Goal: Information Seeking & Learning: Check status

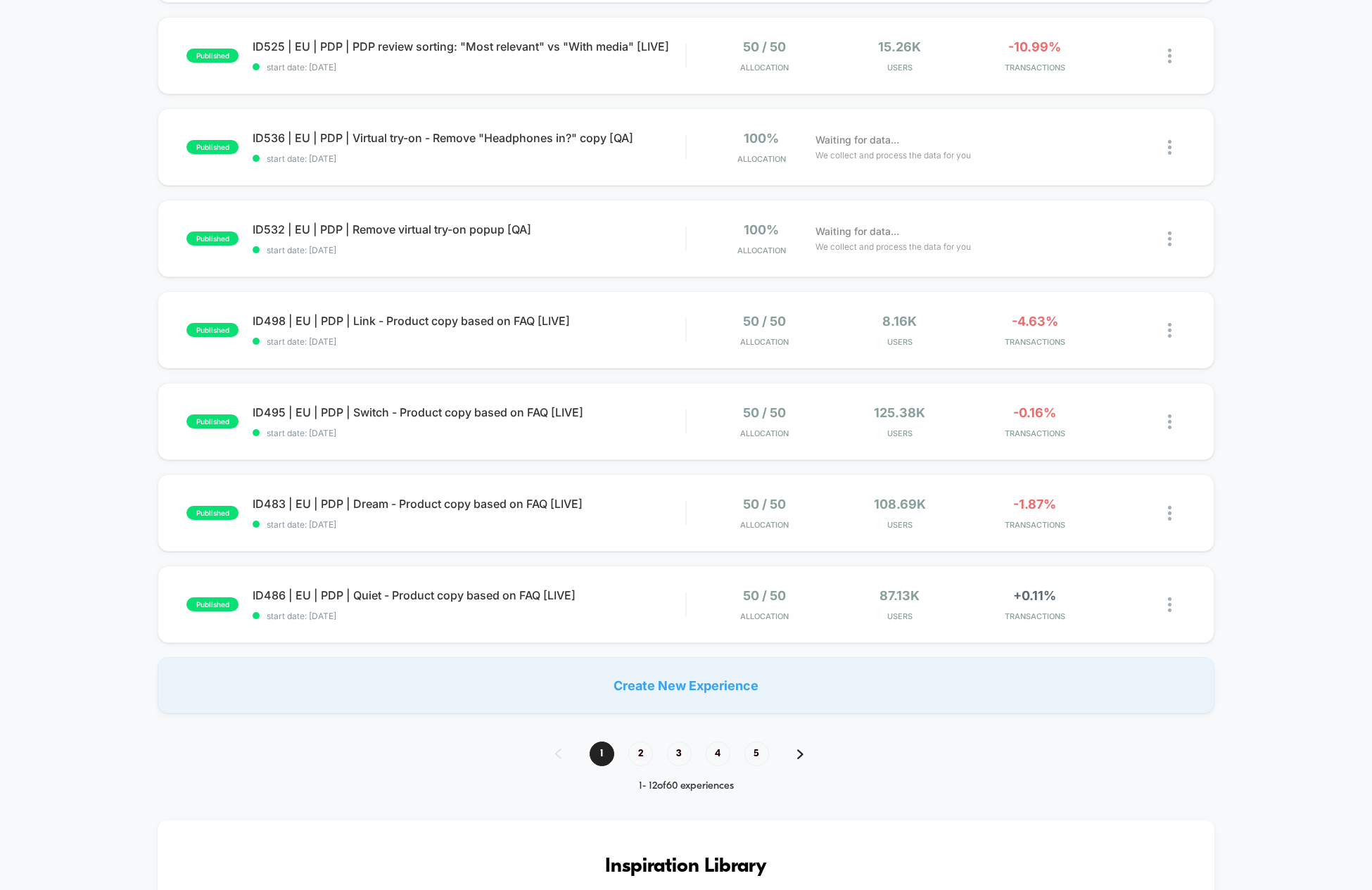
scroll to position [667, 0]
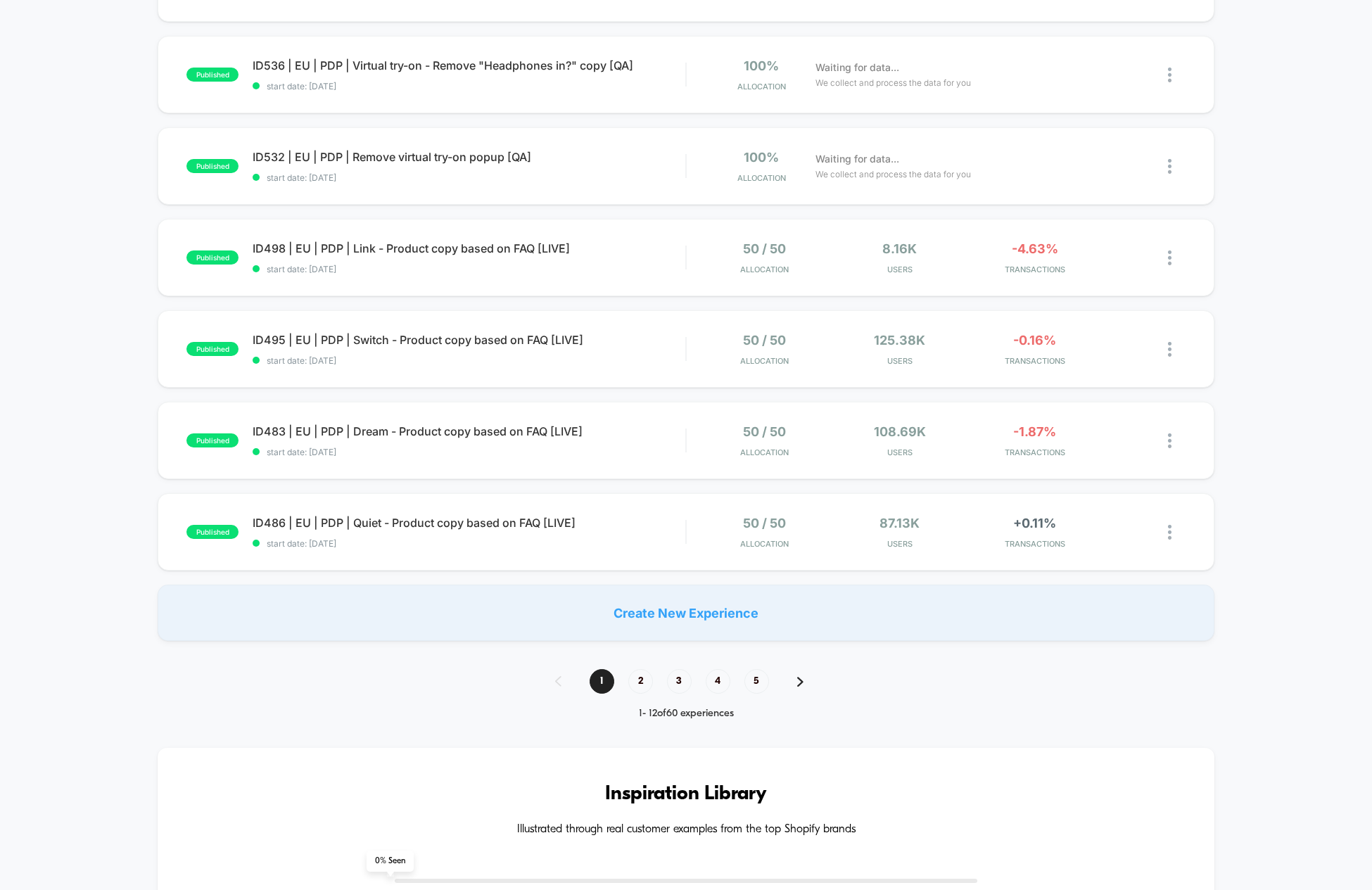
click at [629, 678] on span "2" at bounding box center [641, 681] width 25 height 25
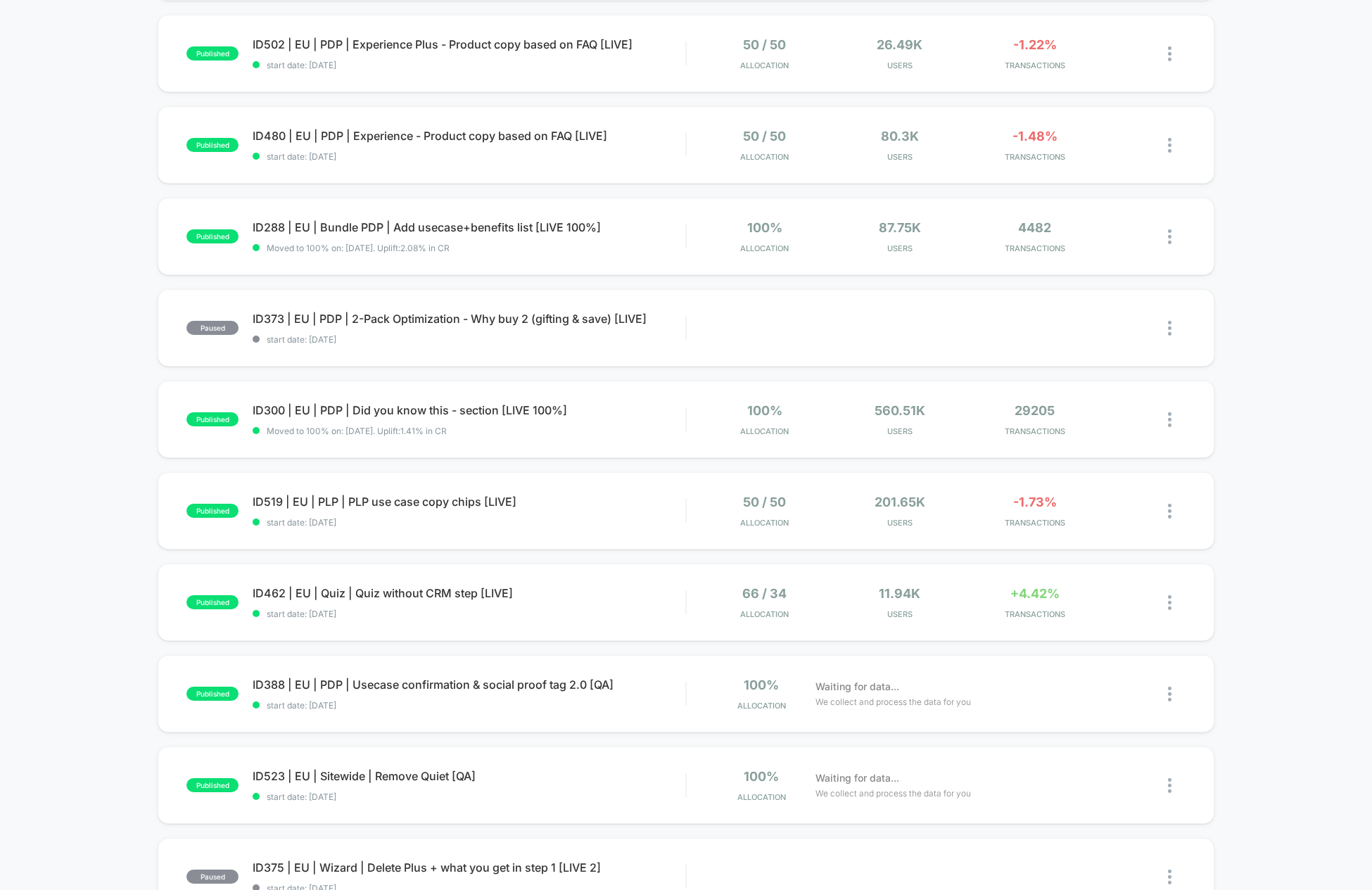
scroll to position [323, 0]
click at [423, 587] on span "ID462 | EU | Quiz | Quiz without CRM step [LIVE] Click to edit experience detai…" at bounding box center [469, 592] width 433 height 14
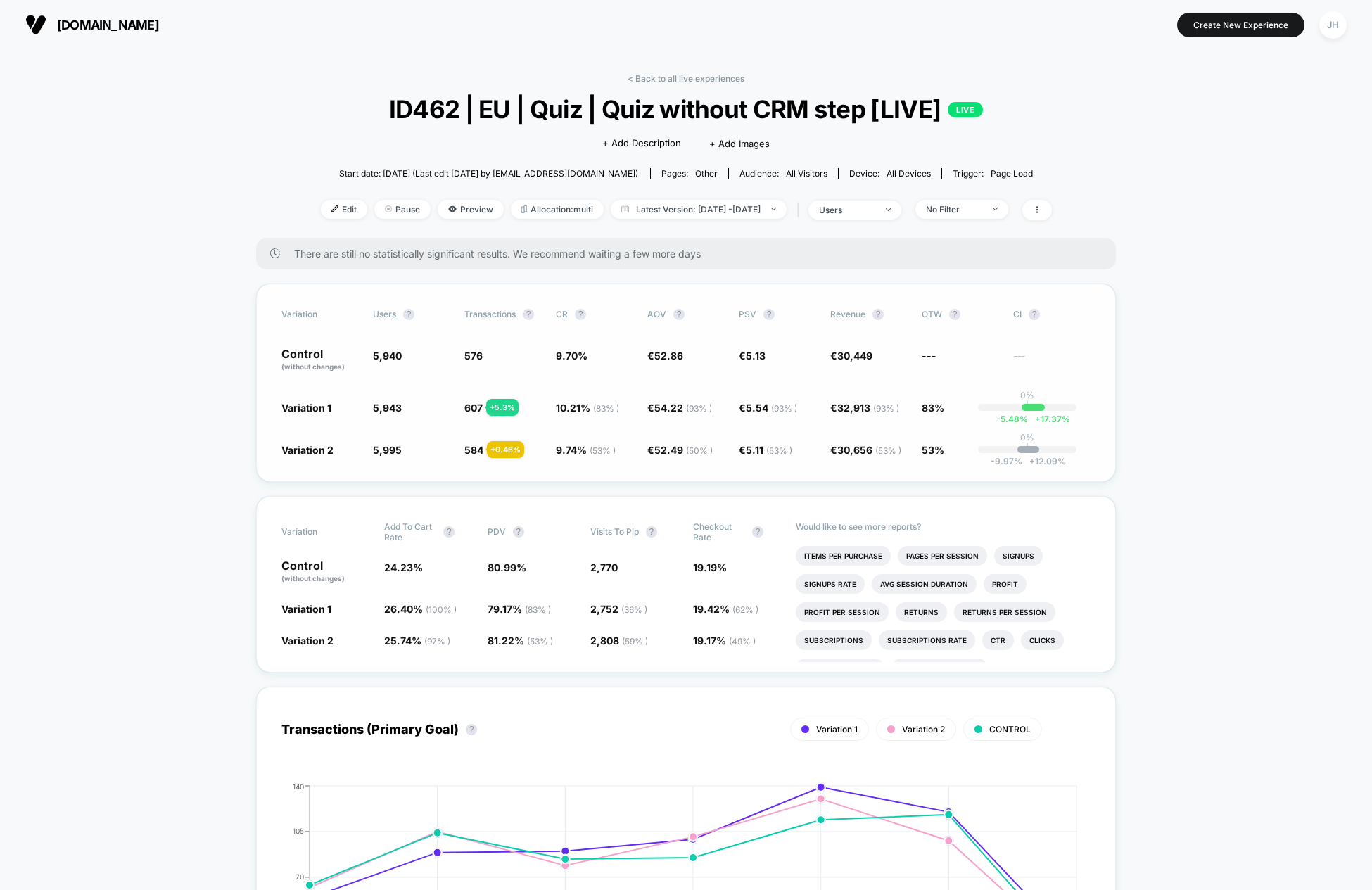
click at [511, 412] on div "+ 5.3 %" at bounding box center [502, 408] width 33 height 17
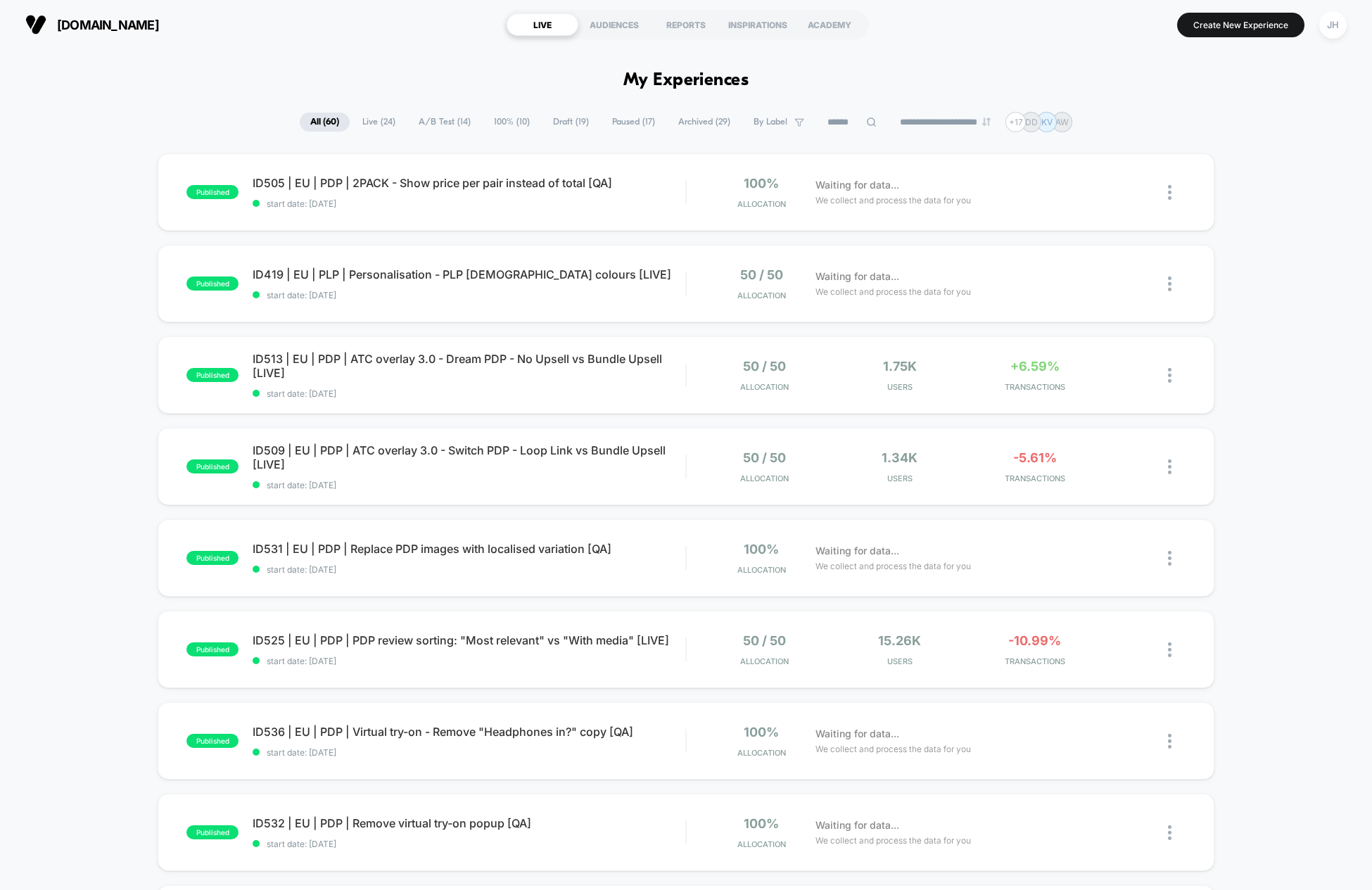
click at [125, 251] on div "published ID505 | EU | PDP | 2PACK - Show price per pair instead of total [QA] …" at bounding box center [686, 730] width 1372 height 1154
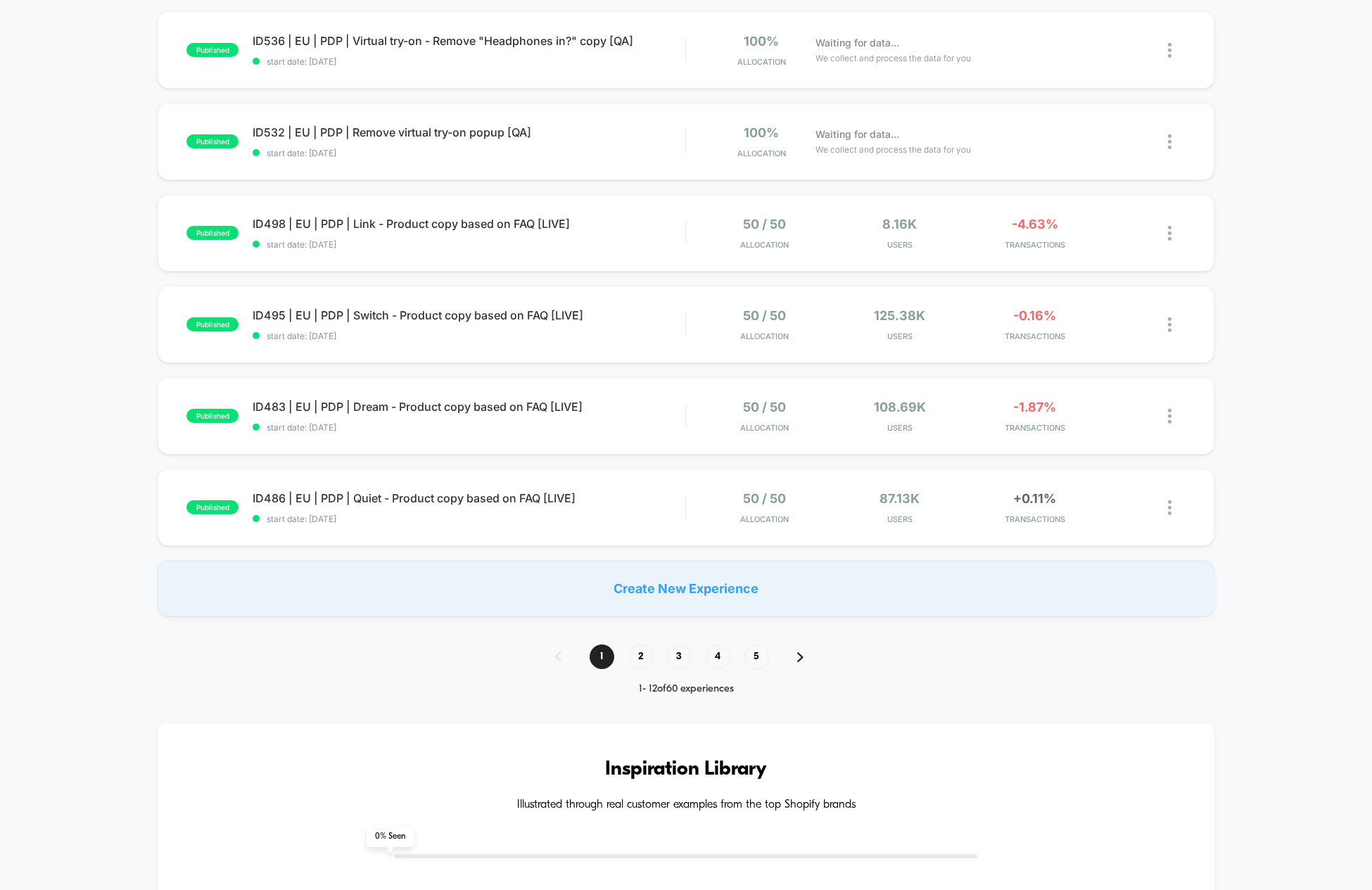
scroll to position [703, 0]
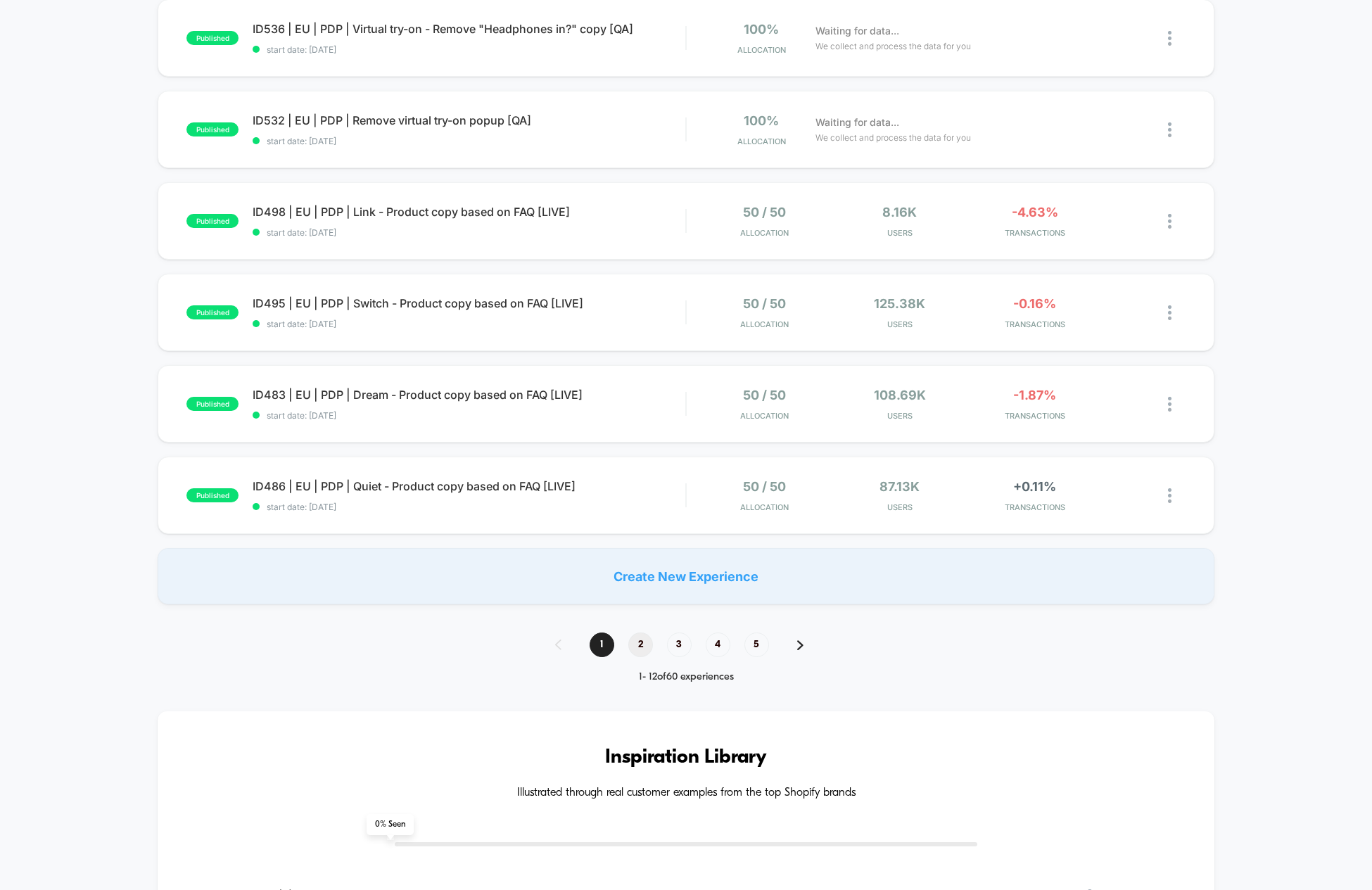
click at [637, 649] on span "2" at bounding box center [641, 645] width 25 height 25
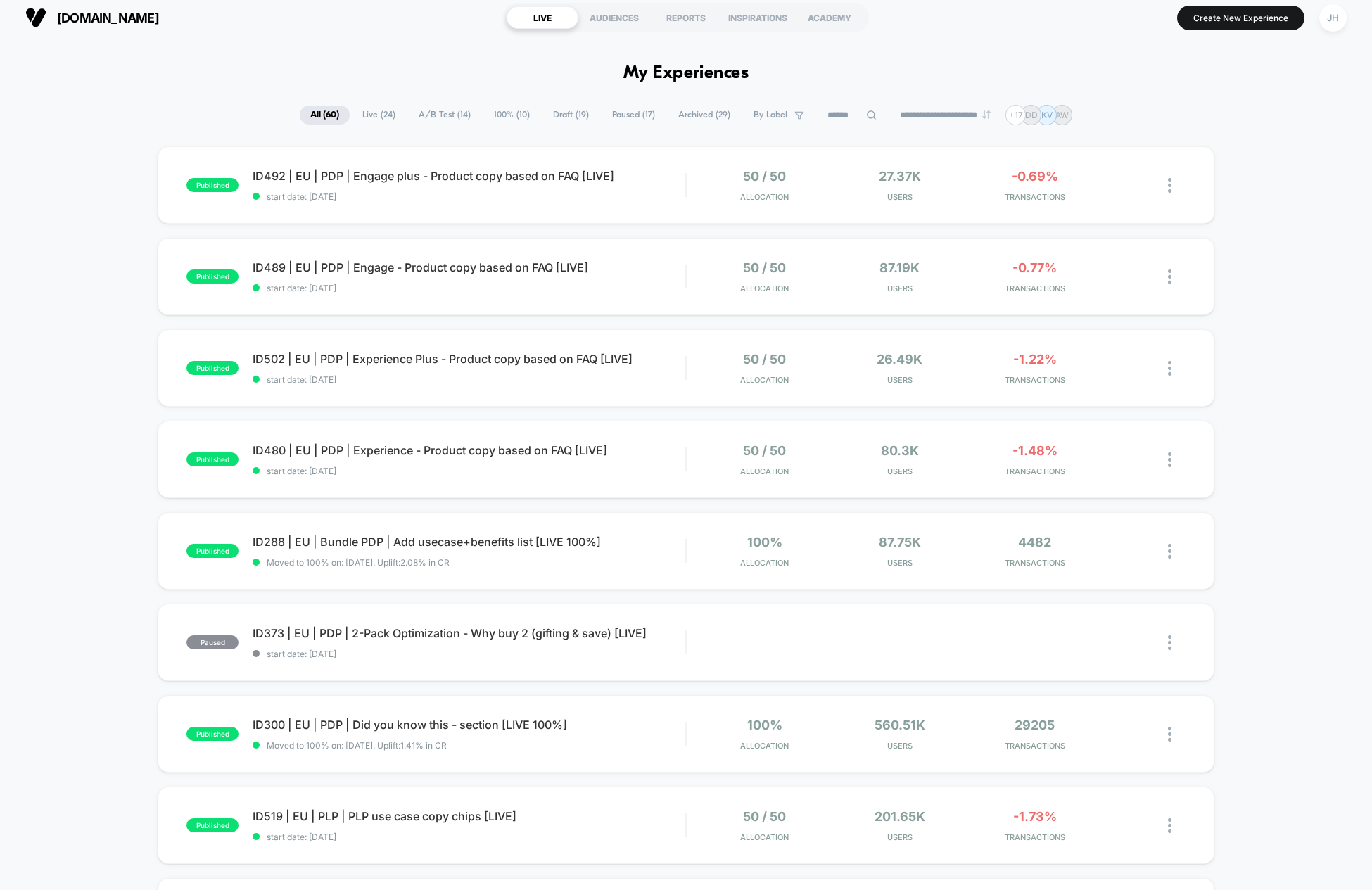
scroll to position [0, 0]
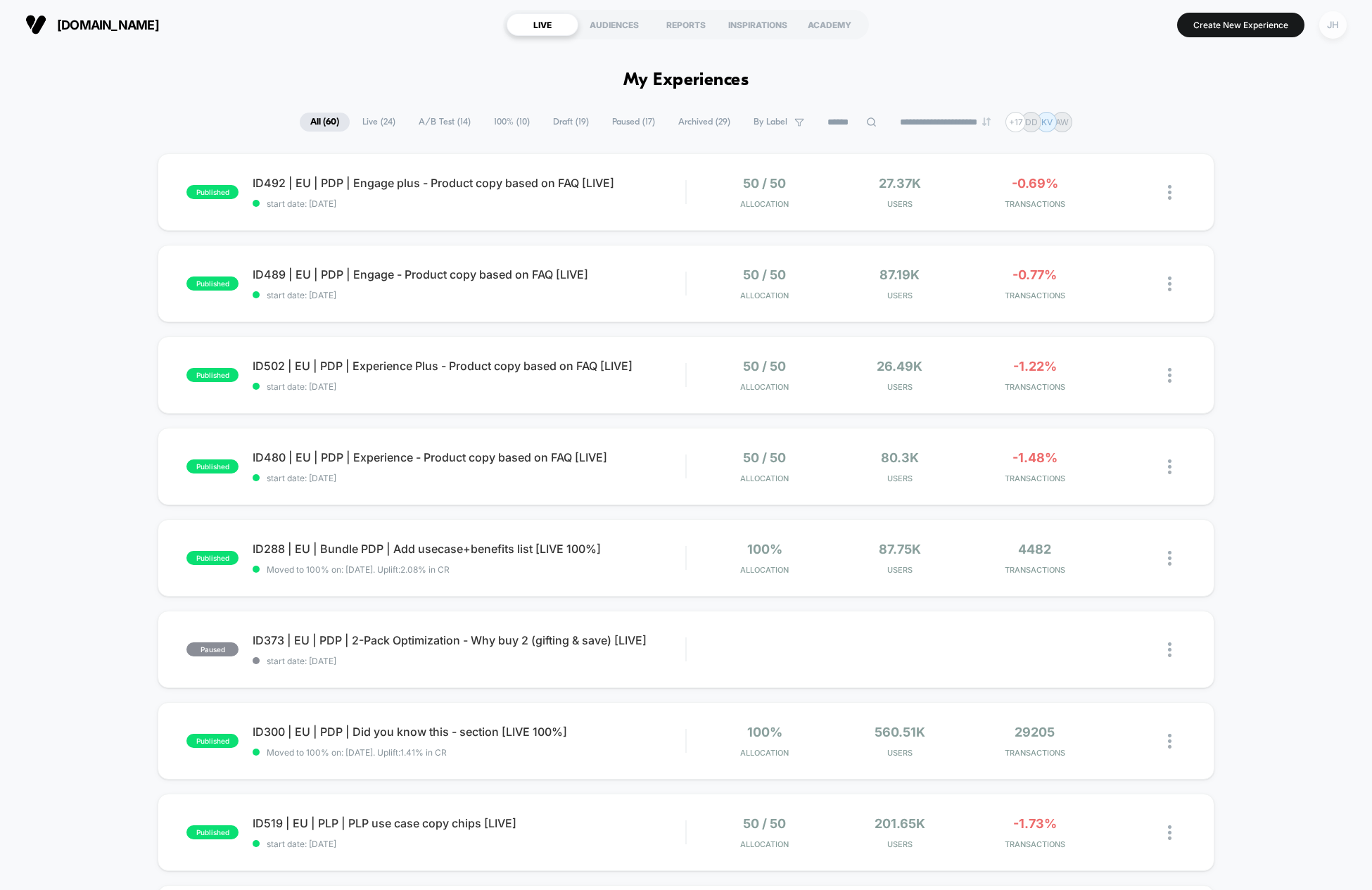
click at [1344, 19] on div "JH" at bounding box center [1332, 25] width 27 height 27
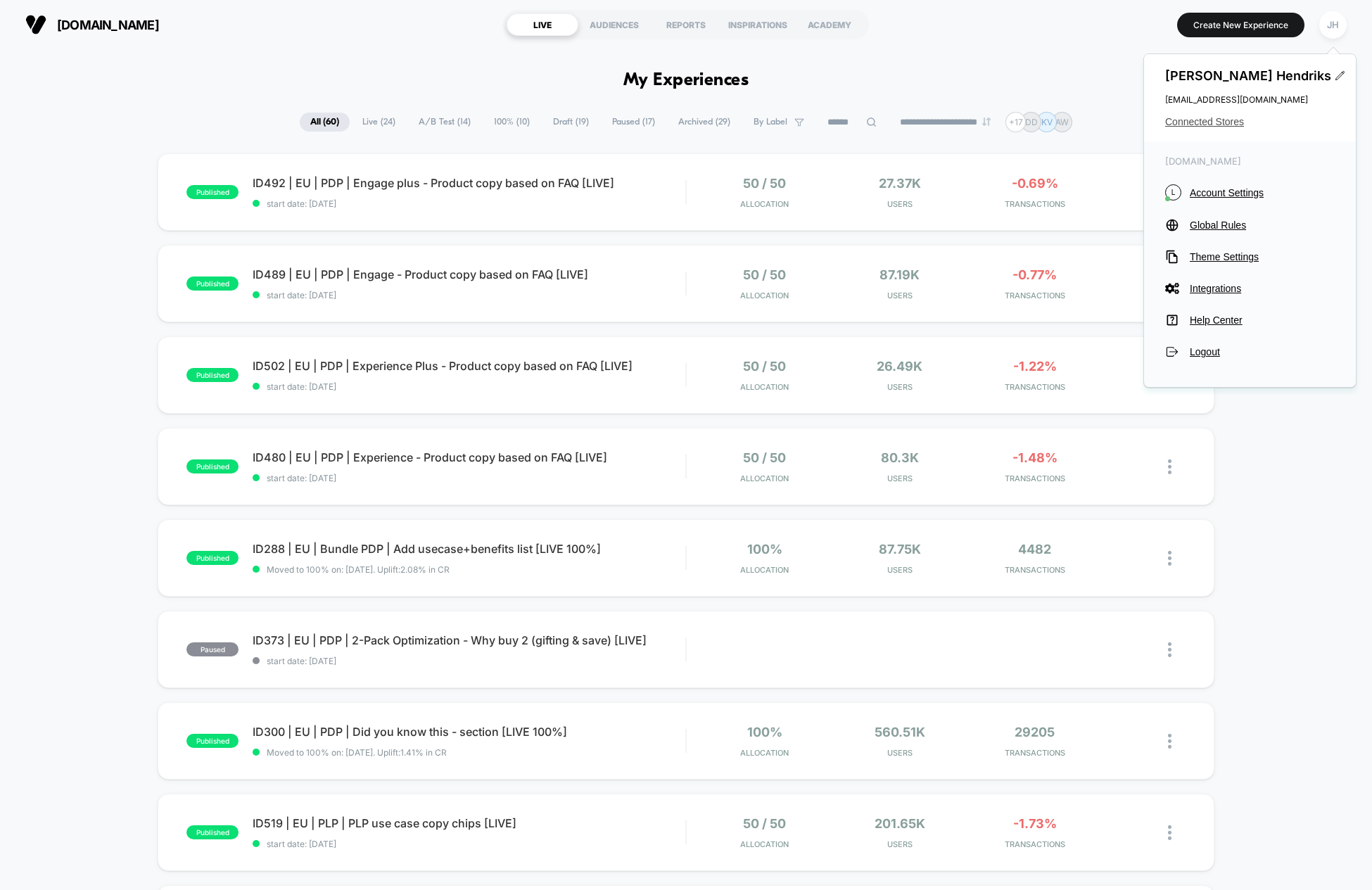
click at [1231, 121] on span "Connected Stores" at bounding box center [1250, 122] width 170 height 12
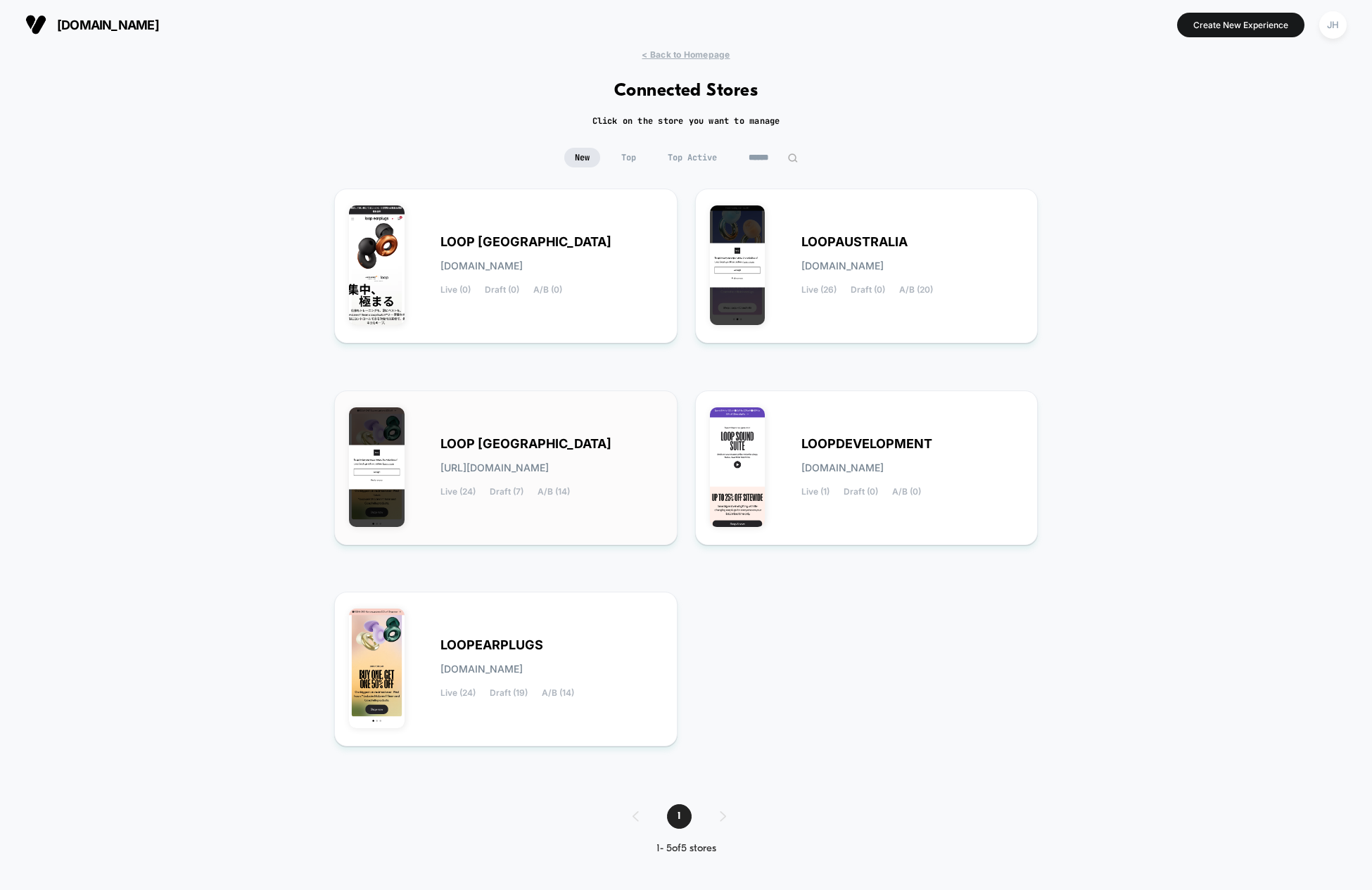
click at [549, 463] on span "[URL][DOMAIN_NAME]" at bounding box center [495, 467] width 109 height 10
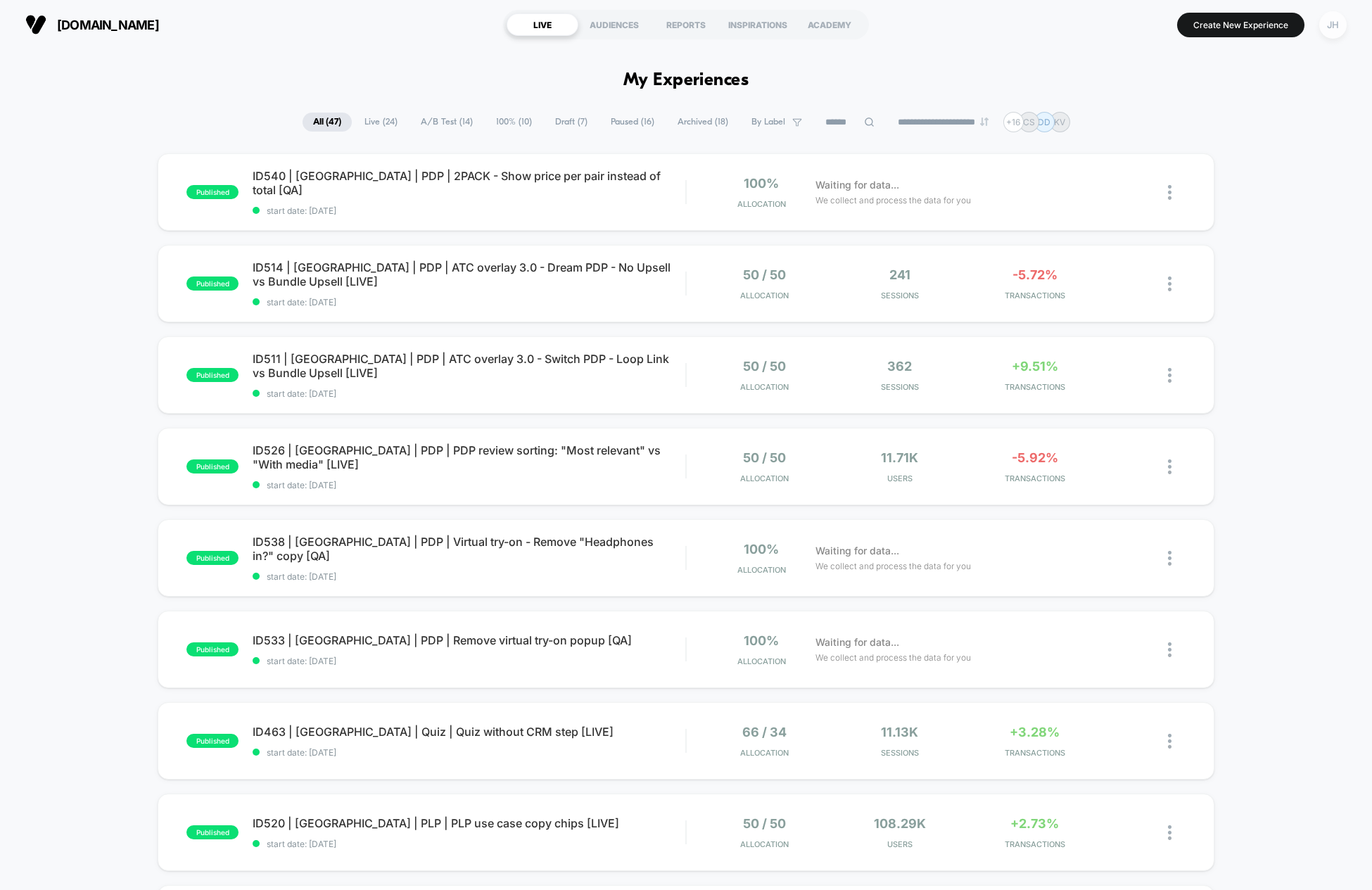
click at [1332, 31] on div "JH" at bounding box center [1332, 25] width 27 height 27
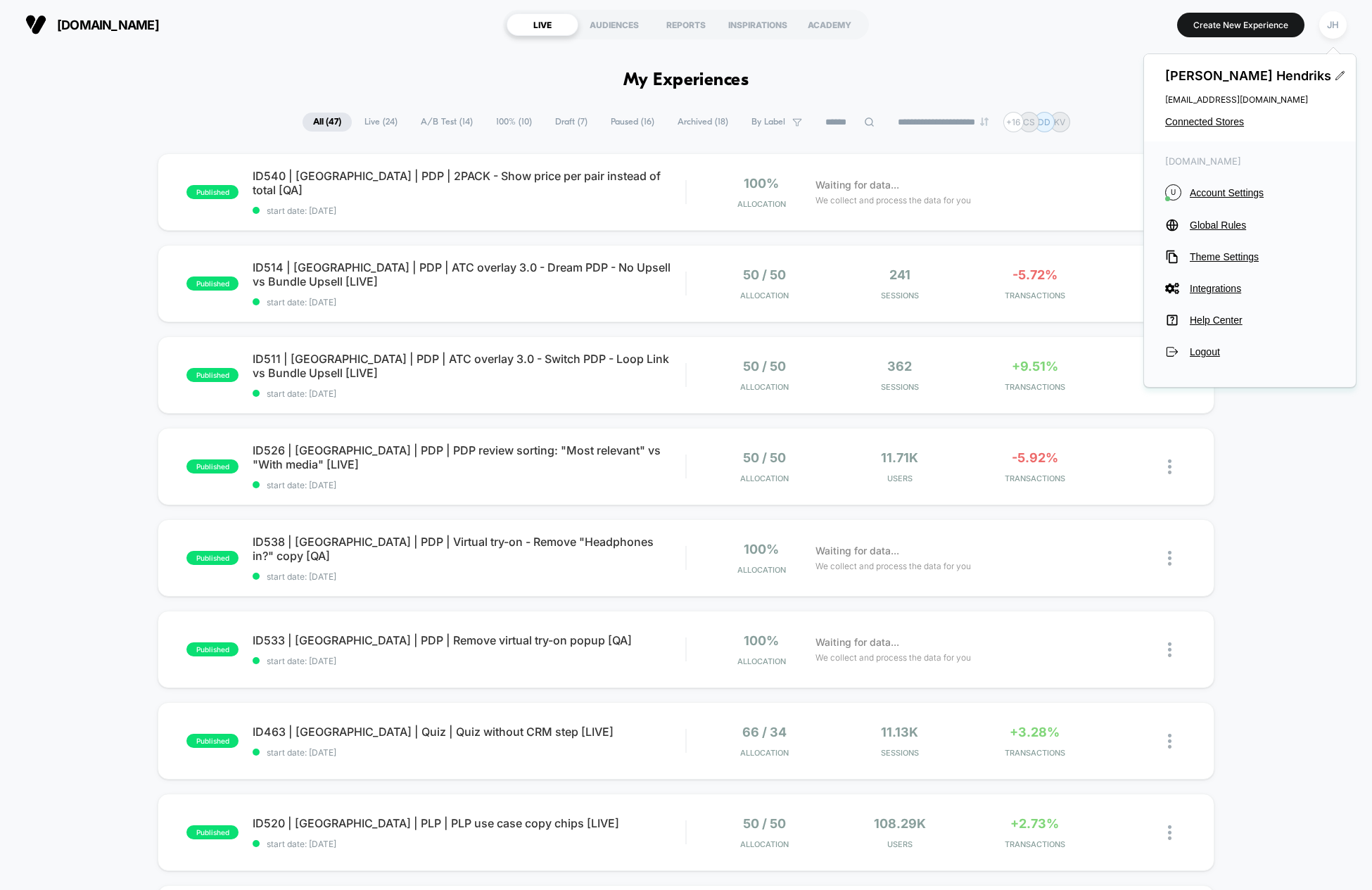
click at [1207, 133] on div "[PERSON_NAME] [PERSON_NAME][EMAIL_ADDRESS][DOMAIN_NAME] Connected Stores" at bounding box center [1250, 98] width 212 height 88
click at [1208, 126] on span "Connected Stores" at bounding box center [1250, 122] width 170 height 12
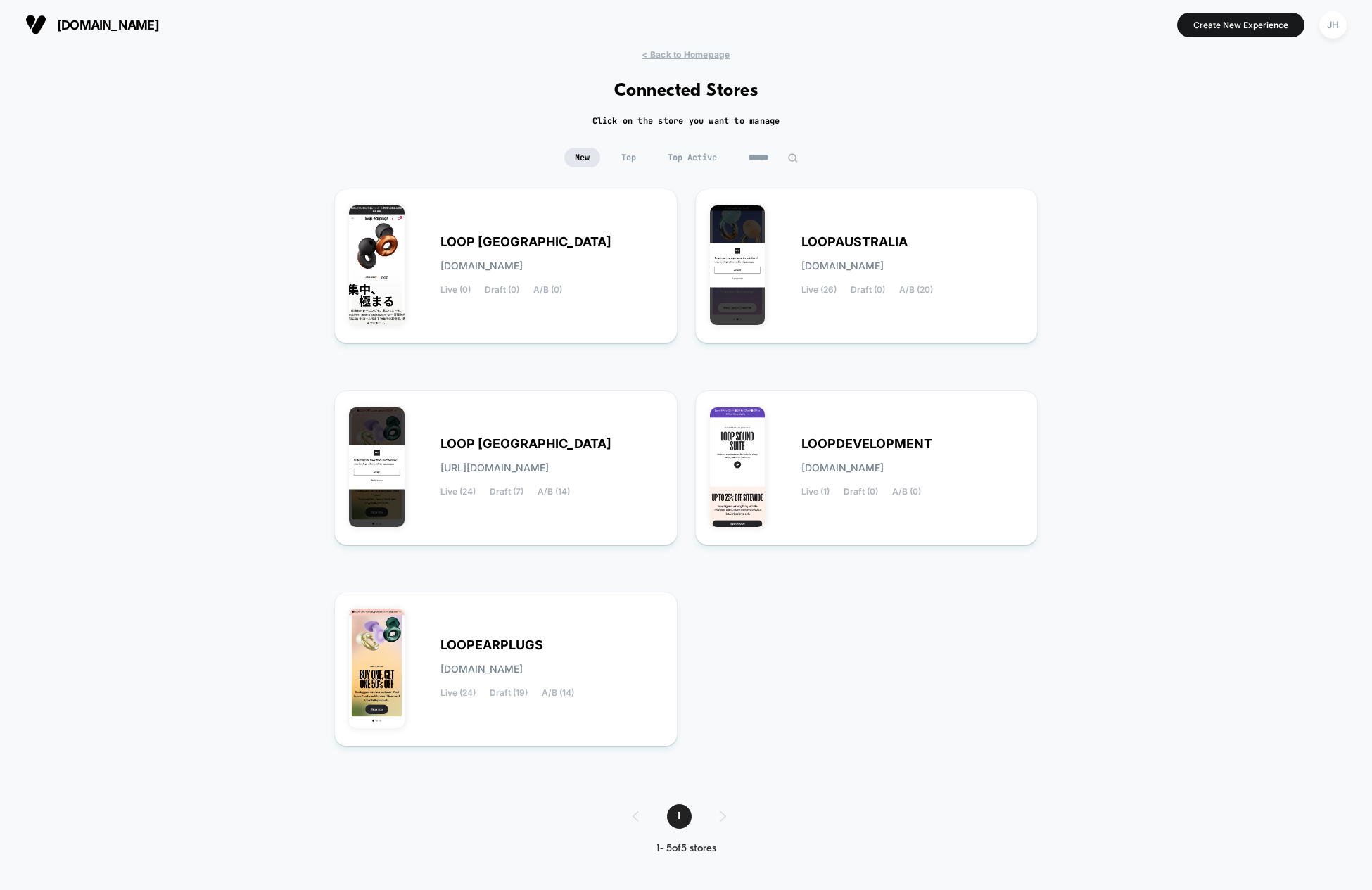
click at [533, 595] on div "LOOPEARPLUGS [DOMAIN_NAME] Live (24) Draft (19) A/B (14)" at bounding box center [505, 669] width 343 height 155
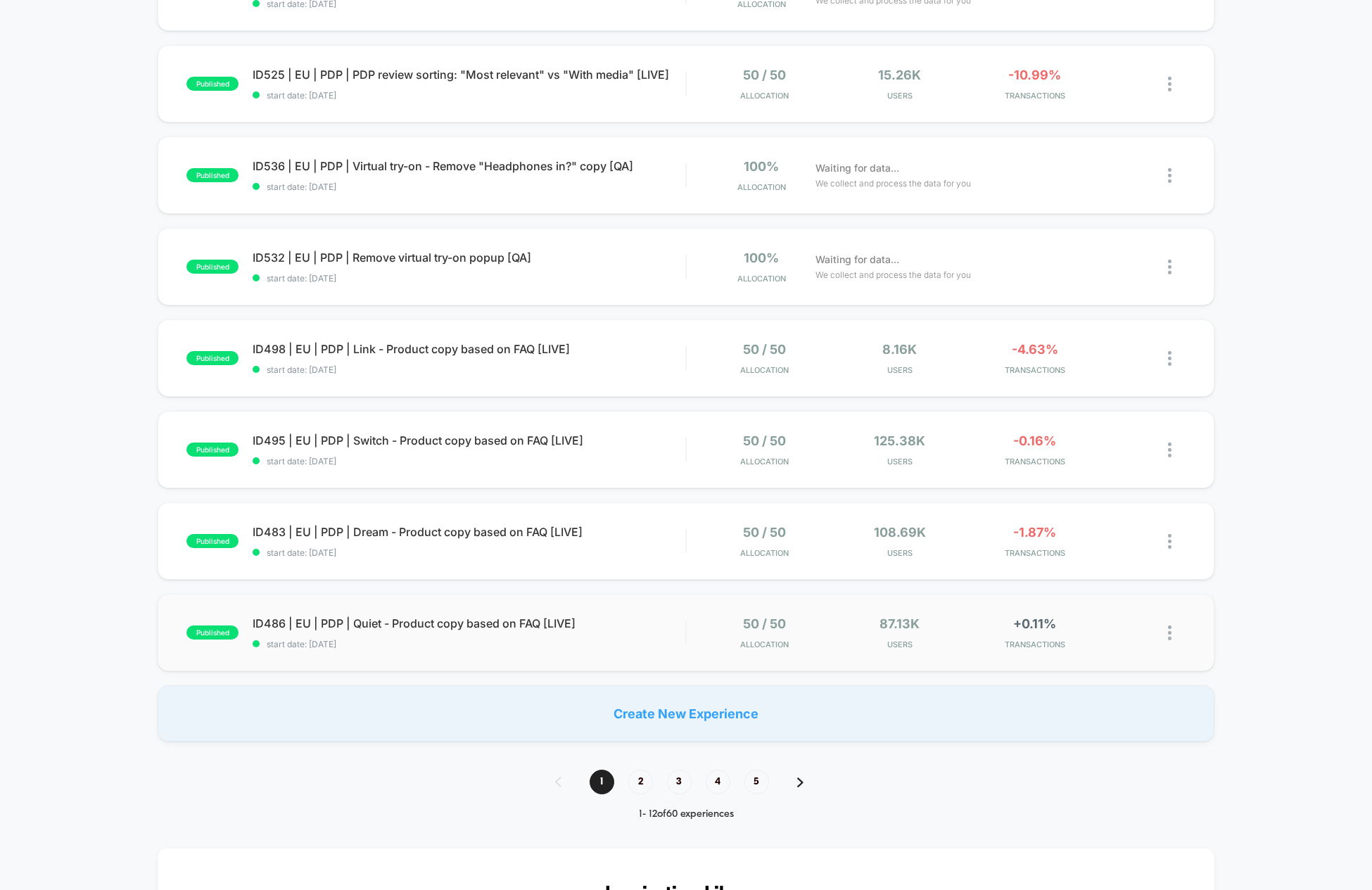
scroll to position [574, 0]
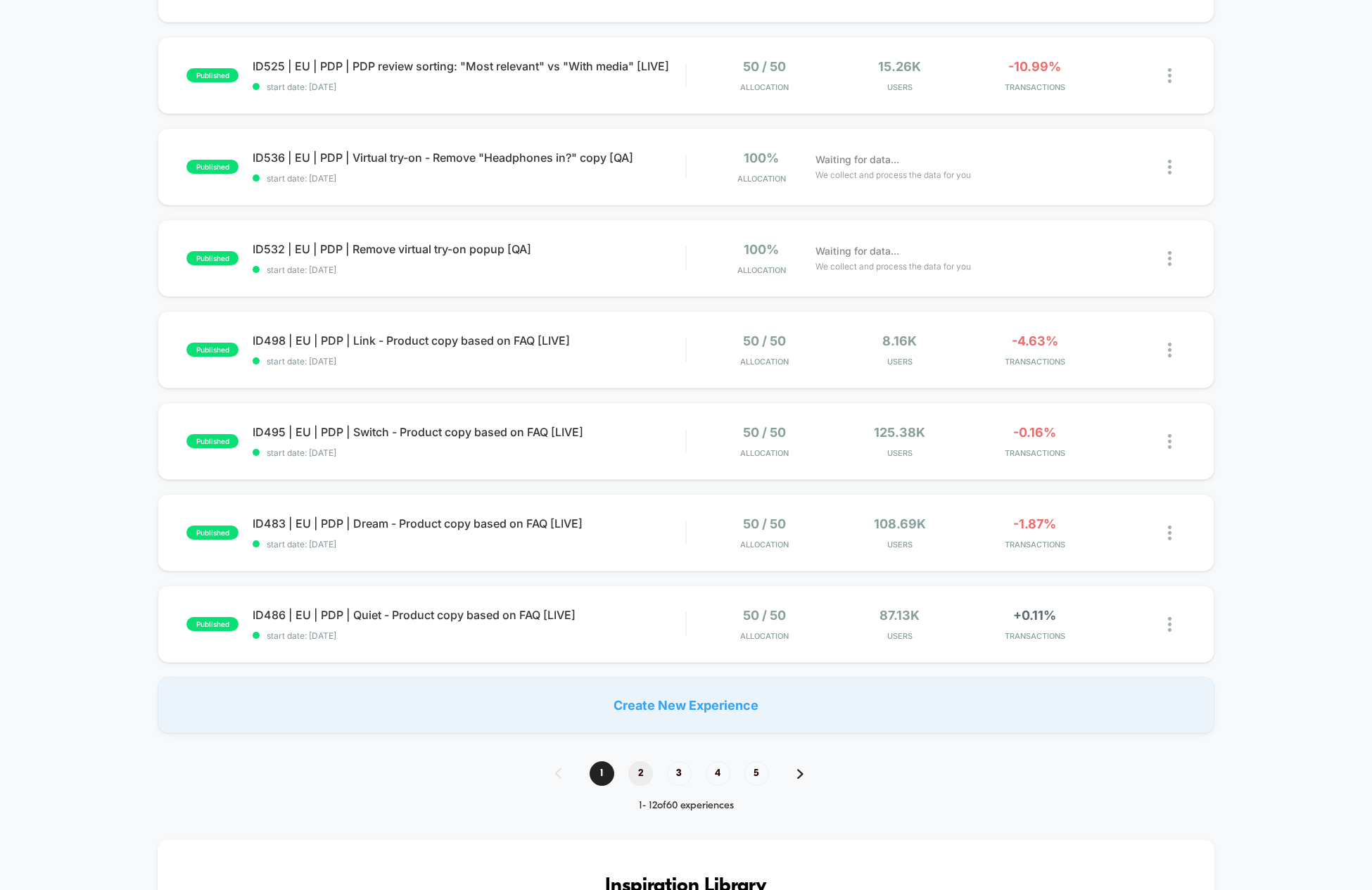
click at [636, 774] on span "2" at bounding box center [641, 774] width 25 height 25
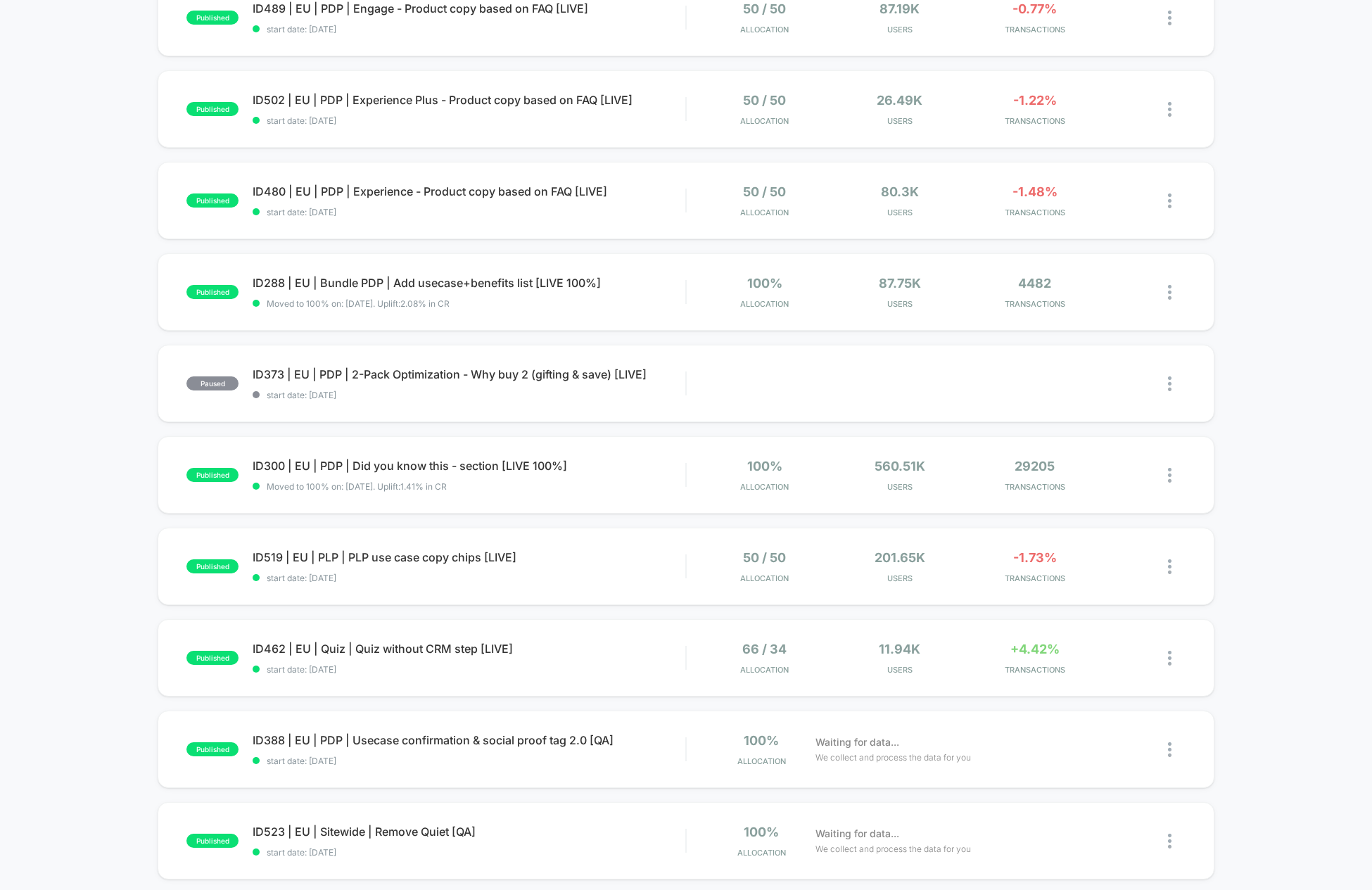
scroll to position [278, 0]
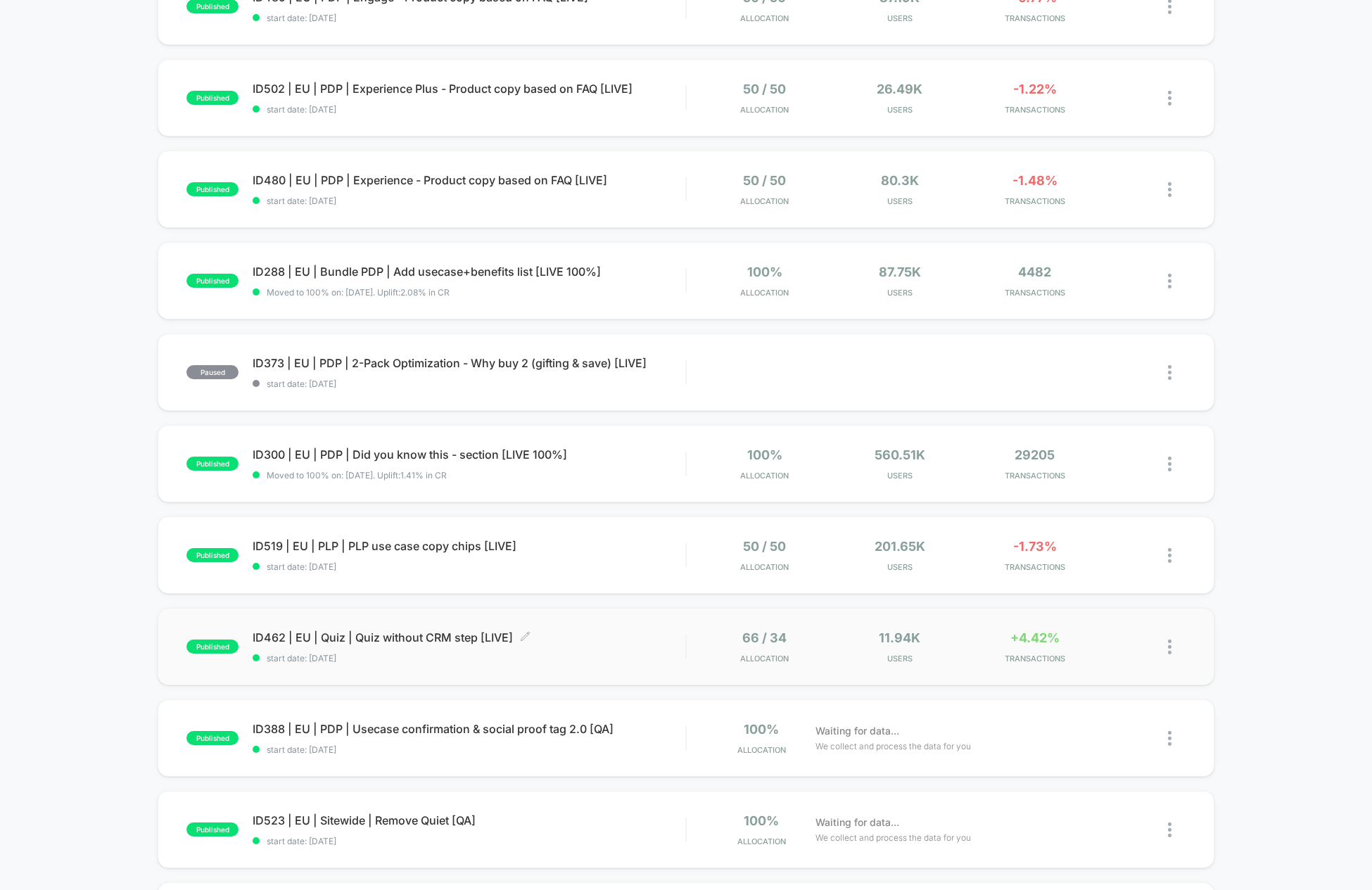
click at [381, 634] on span "ID462 | EU | Quiz | Quiz without CRM step [LIVE] Click to edit experience detai…" at bounding box center [469, 637] width 433 height 14
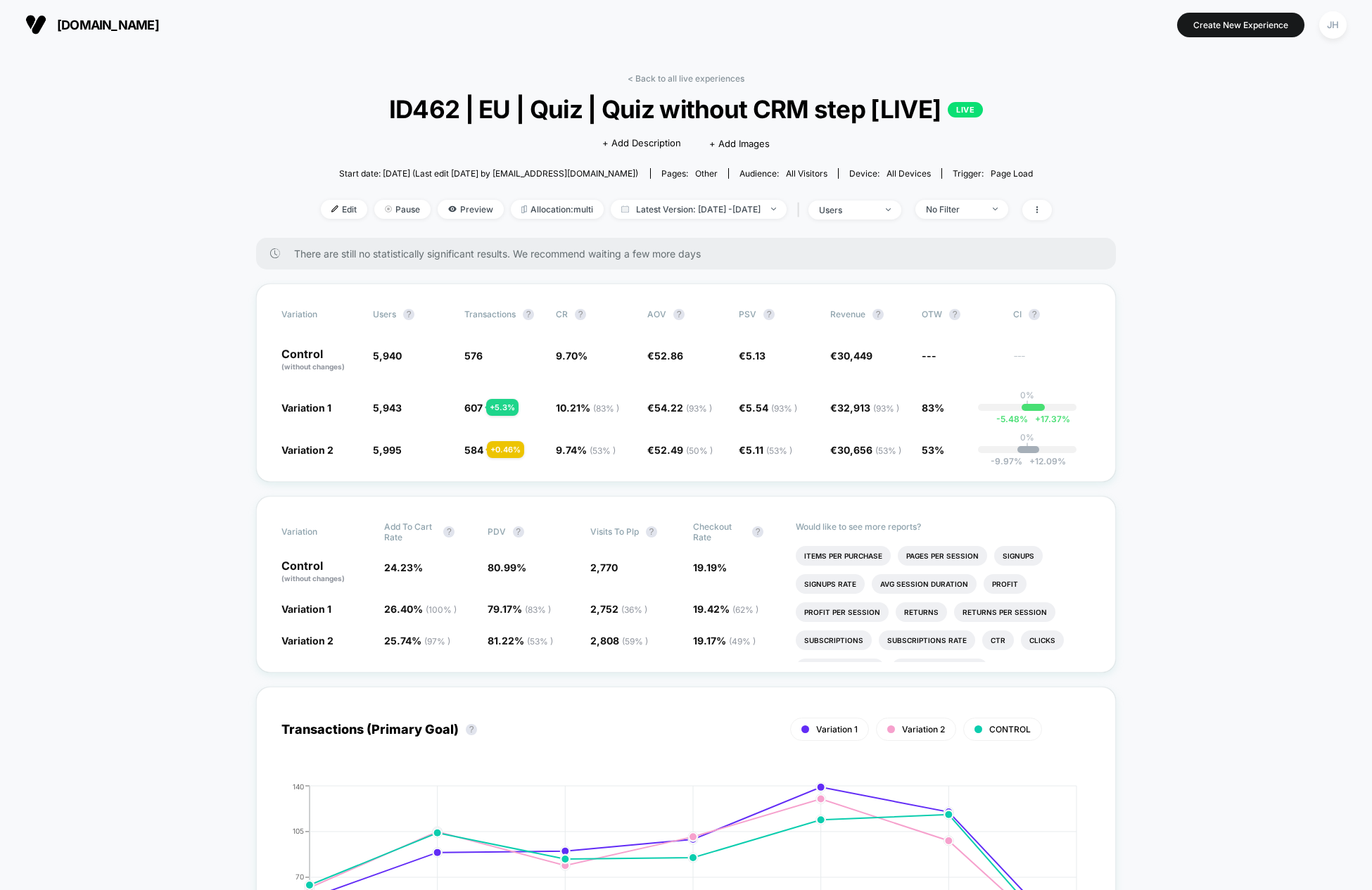
click at [934, 409] on span "83%" at bounding box center [932, 407] width 22 height 12
click at [495, 405] on div "+ 5.3 %" at bounding box center [502, 408] width 33 height 17
click at [518, 409] on div "+ 5.3 %" at bounding box center [502, 408] width 33 height 17
click at [564, 412] on span "10.21 % ( 83 % )" at bounding box center [588, 407] width 64 height 12
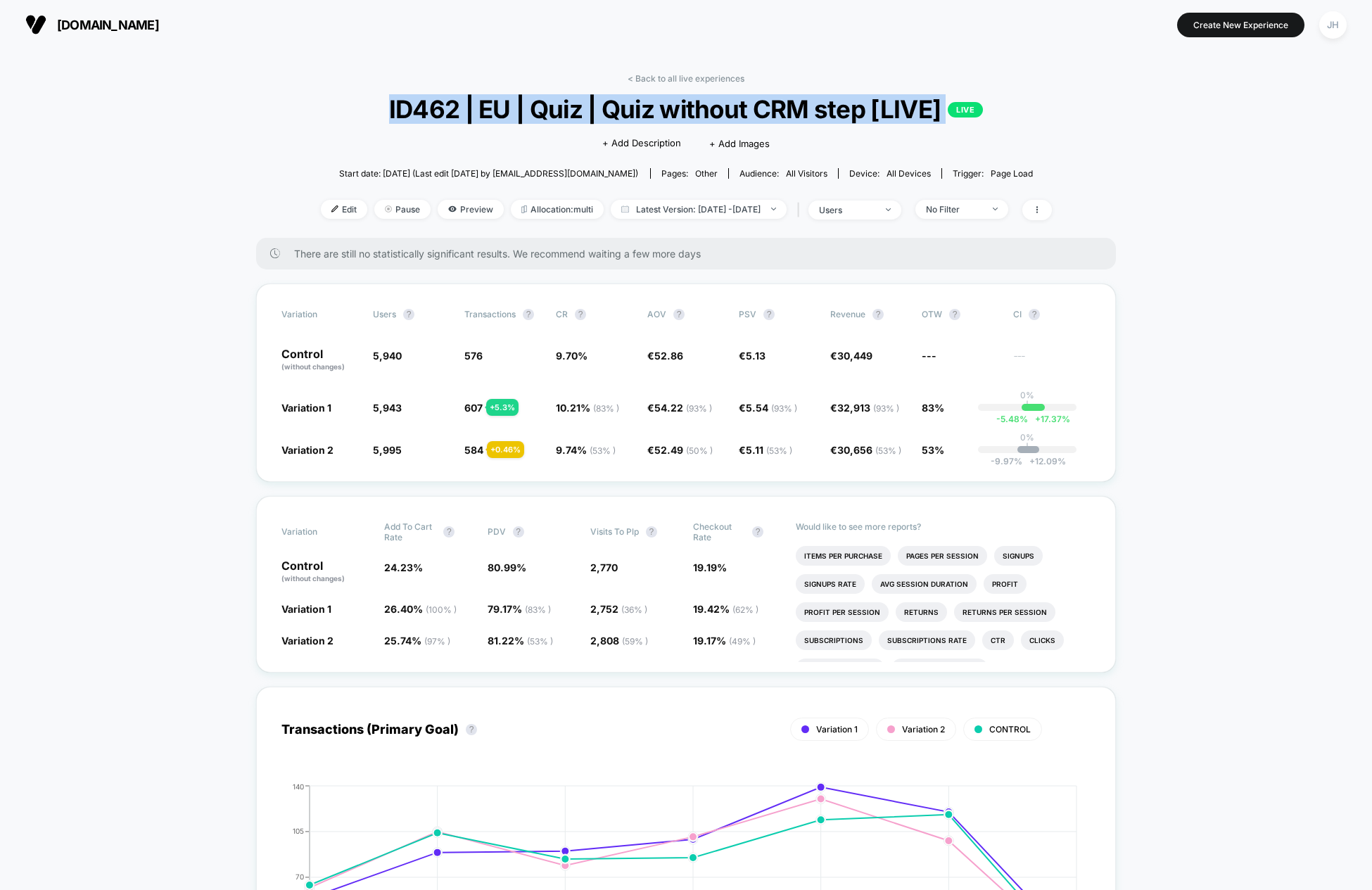
drag, startPoint x: 333, startPoint y: 111, endPoint x: 1001, endPoint y: 117, distance: 668.0
click at [991, 113] on div "< Back to all live experiences ID462 | EU | Quiz | Quiz without CRM step [LIVE]…" at bounding box center [686, 155] width 731 height 164
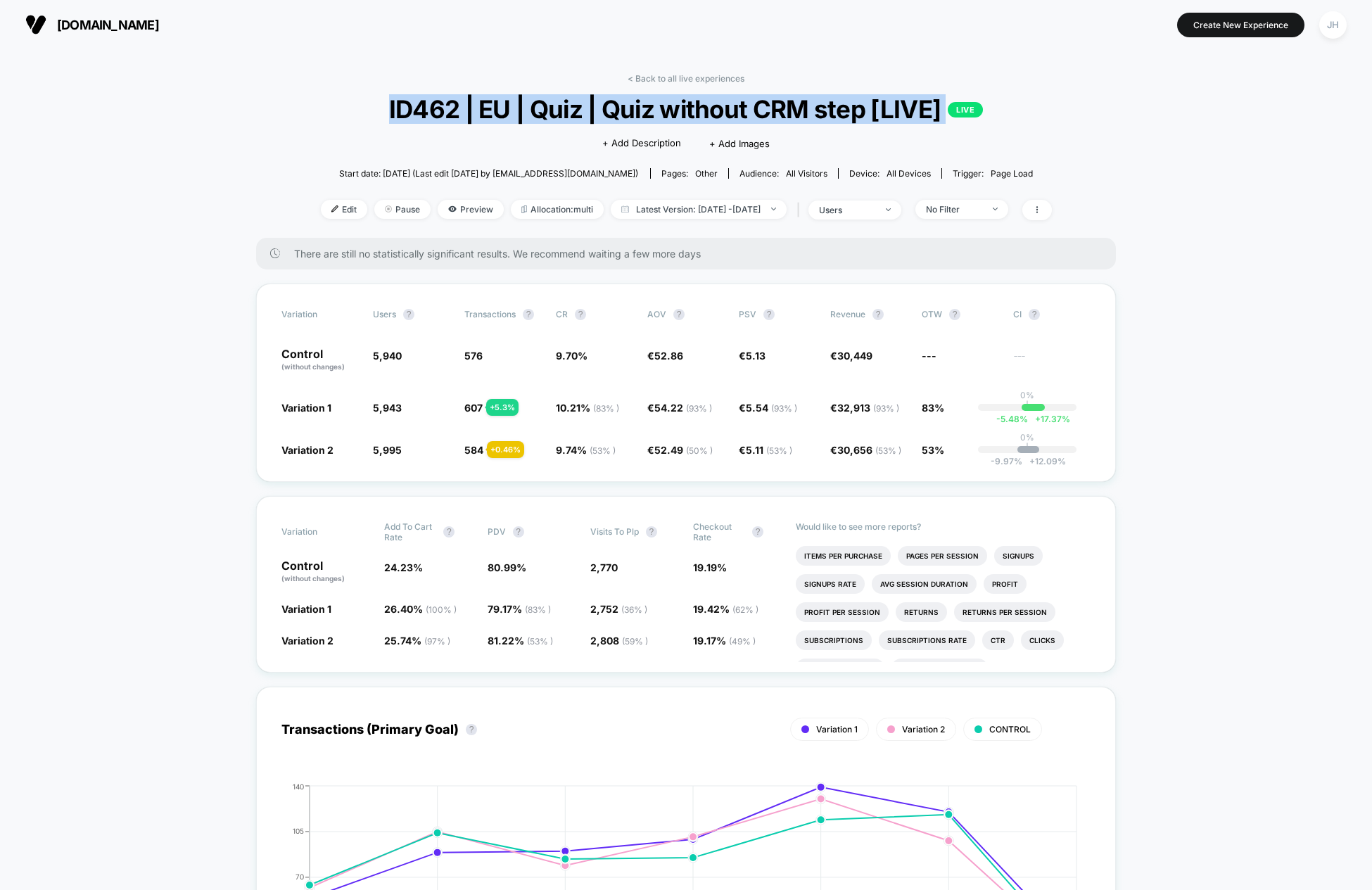
drag, startPoint x: 430, startPoint y: 112, endPoint x: 1070, endPoint y: 119, distance: 640.0
click at [1052, 119] on div "< Back to all live experiences ID462 | EU | Quiz | Quiz without CRM step [LIVE]…" at bounding box center [686, 155] width 731 height 164
drag, startPoint x: 367, startPoint y: 117, endPoint x: 1115, endPoint y: 112, distance: 748.0
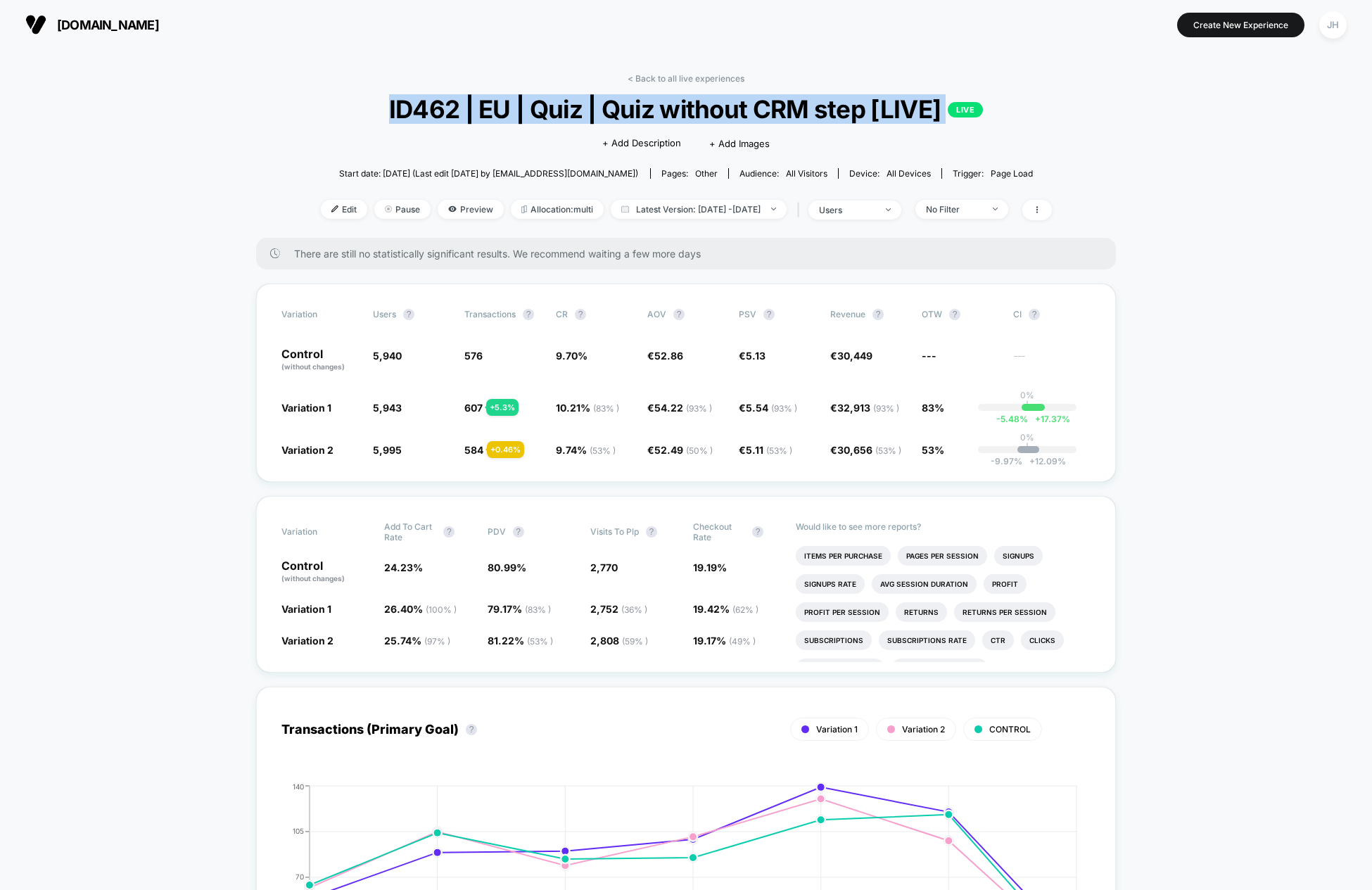
drag, startPoint x: 377, startPoint y: 118, endPoint x: 1031, endPoint y: 115, distance: 654.0
click at [1015, 115] on span "ID462 | EU | Quiz | Quiz without CRM step [LIVE] LIVE" at bounding box center [685, 109] width 658 height 29
click at [1048, 116] on div "< Back to all live experiences ID462 | EU | Quiz | Quiz without CRM step [LIVE]…" at bounding box center [686, 155] width 731 height 164
drag, startPoint x: 352, startPoint y: 112, endPoint x: 1150, endPoint y: 112, distance: 798.0
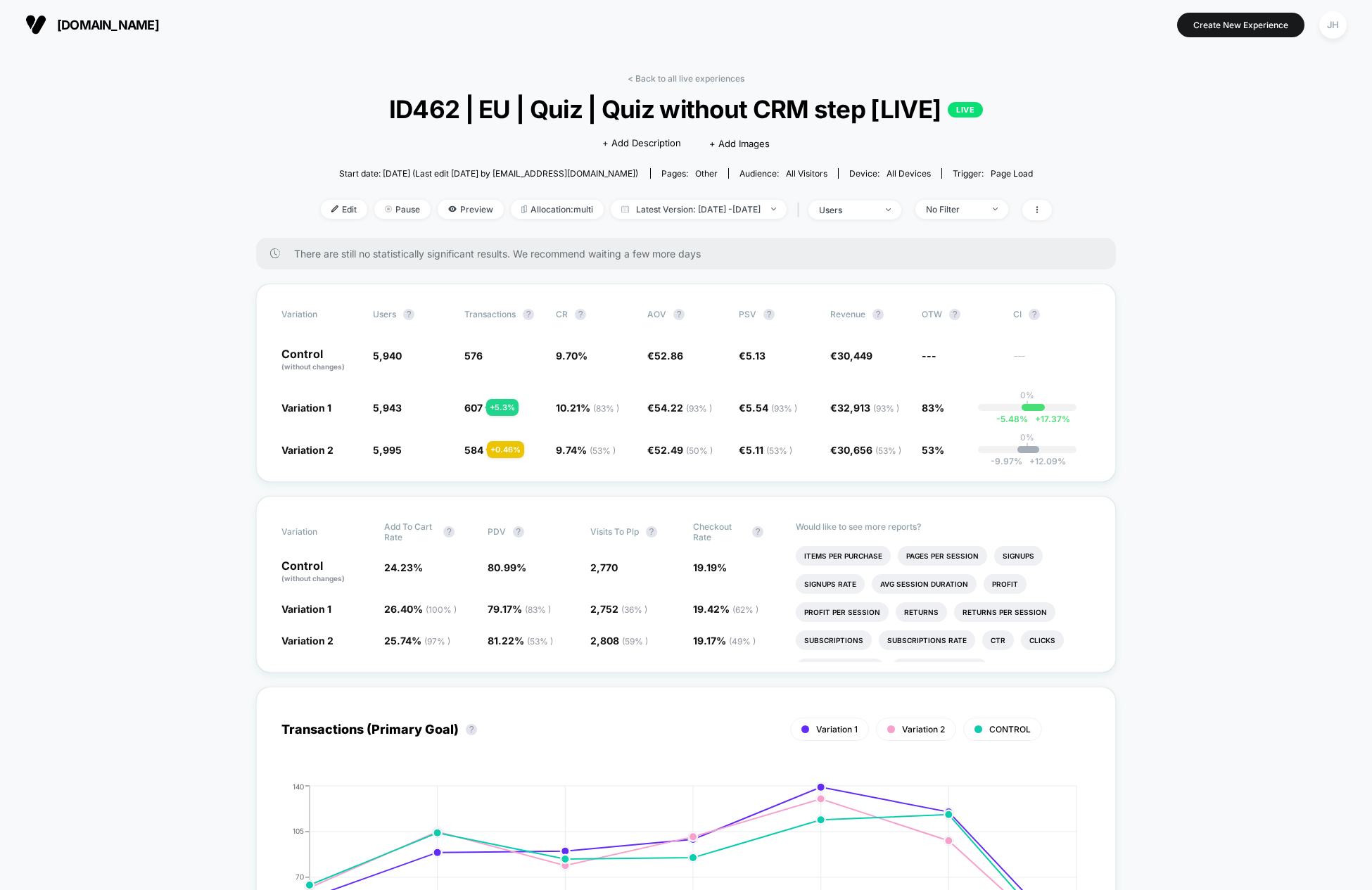
click at [707, 73] on link "< Back to all live experiences" at bounding box center [686, 78] width 117 height 11
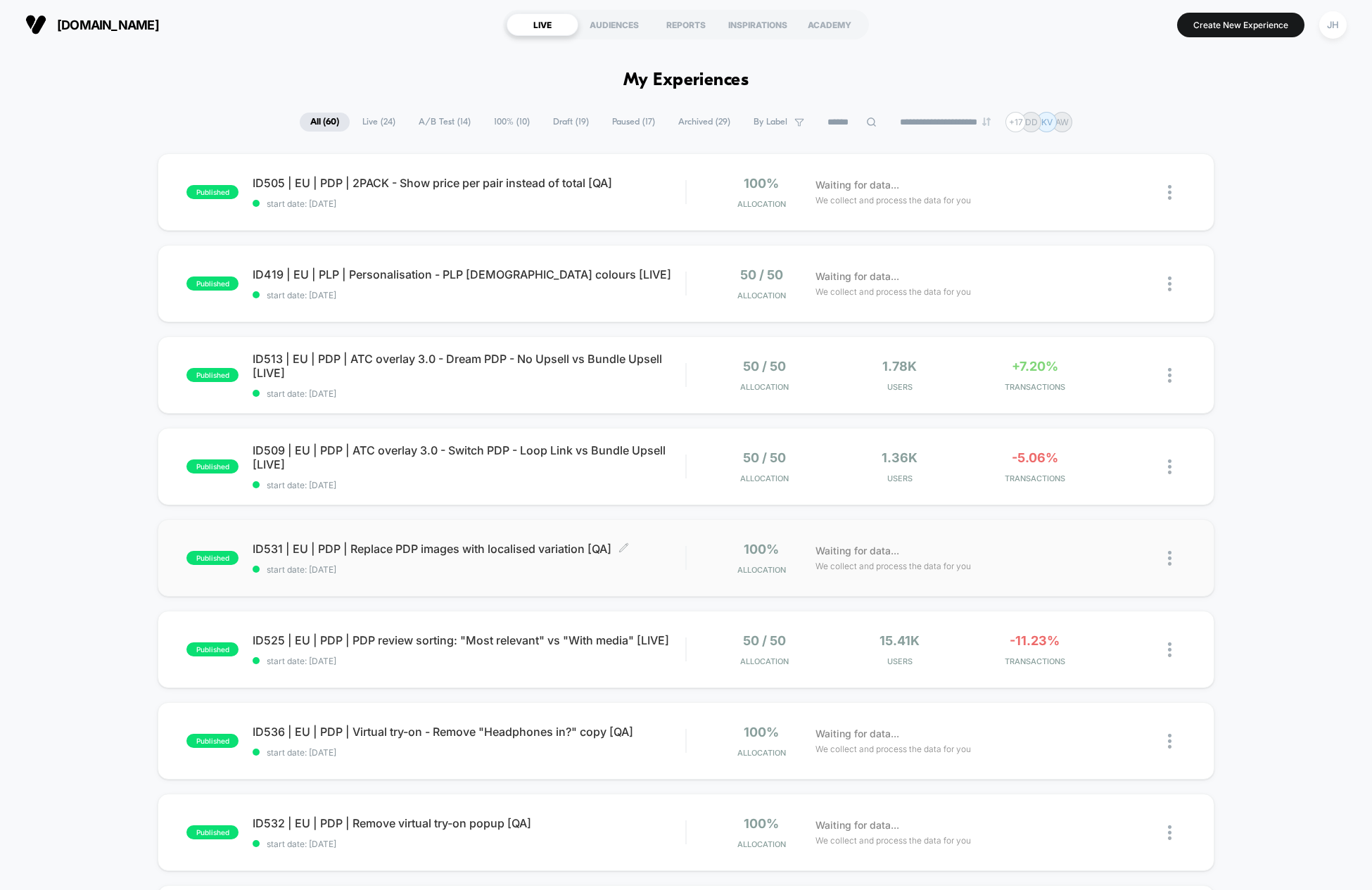
click at [529, 552] on span "ID531 | EU | PDP | Replace PDP images with localised variation [QA] Click to ed…" at bounding box center [469, 549] width 433 height 14
